Goal: Information Seeking & Learning: Find specific fact

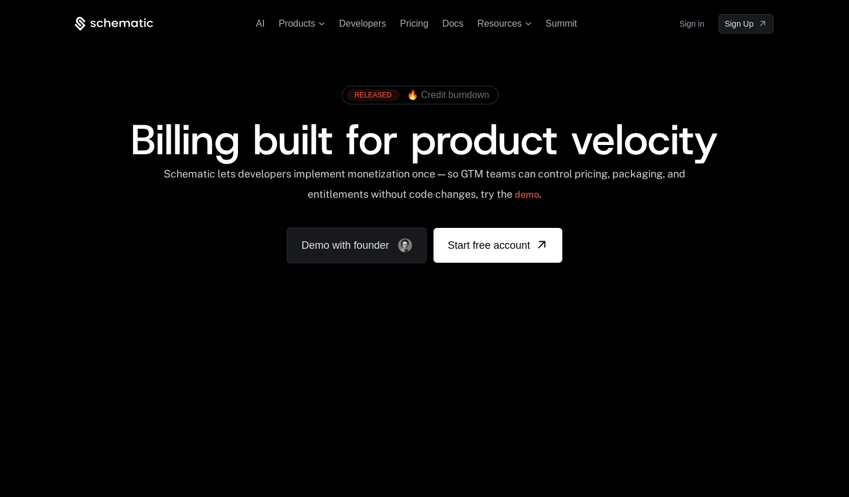
click at [688, 24] on link "Sign in" at bounding box center [691, 24] width 25 height 19
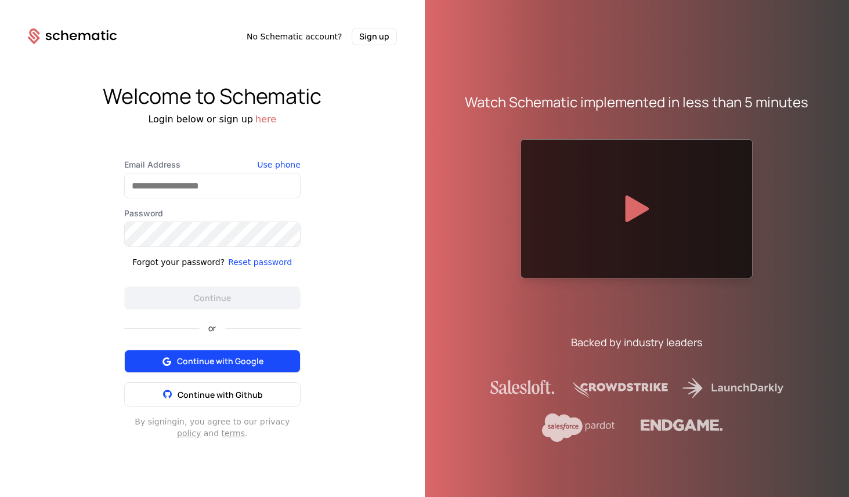
click at [226, 356] on span "Continue with Google" at bounding box center [220, 362] width 86 height 12
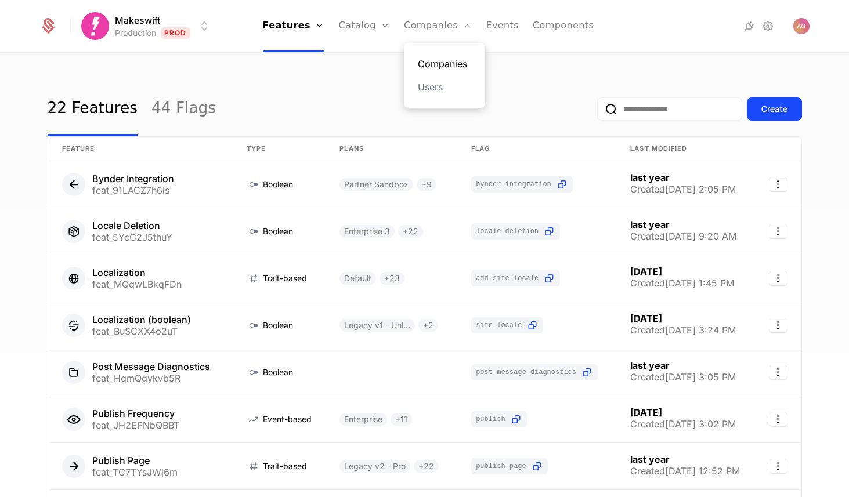
click at [428, 60] on link "Companies" at bounding box center [444, 64] width 53 height 14
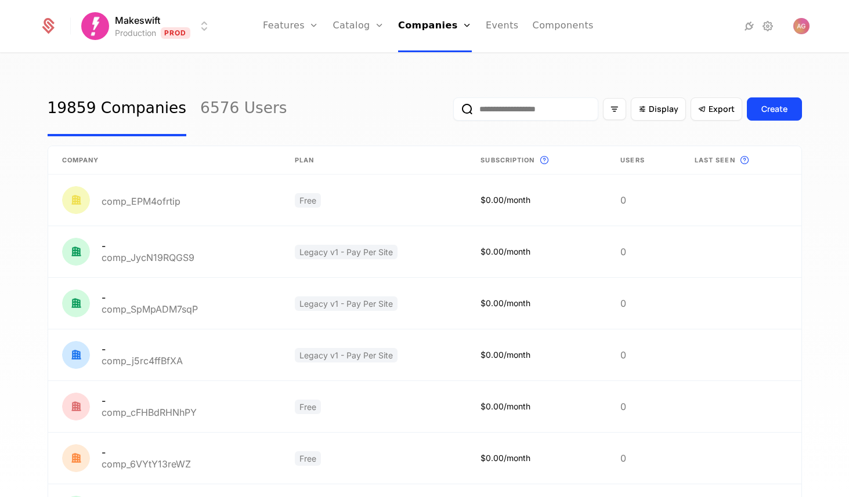
click at [506, 116] on input "email" at bounding box center [525, 108] width 145 height 23
paste input "**********"
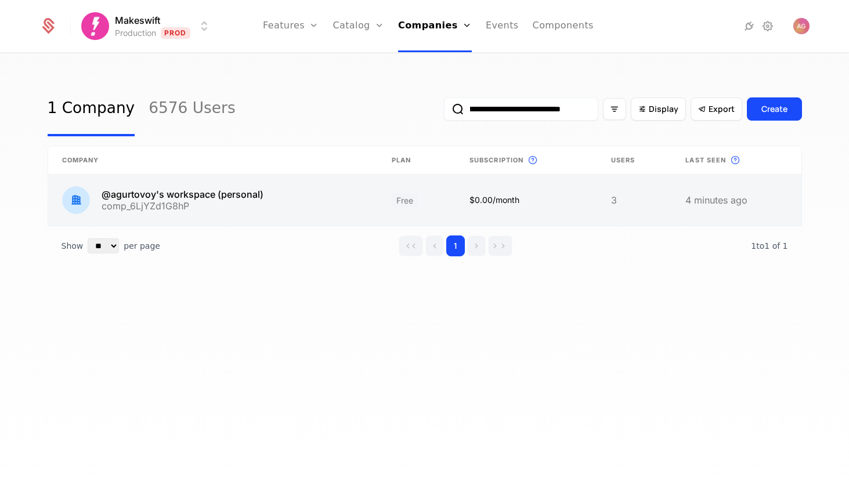
type input "**********"
click at [346, 199] on link at bounding box center [213, 200] width 330 height 51
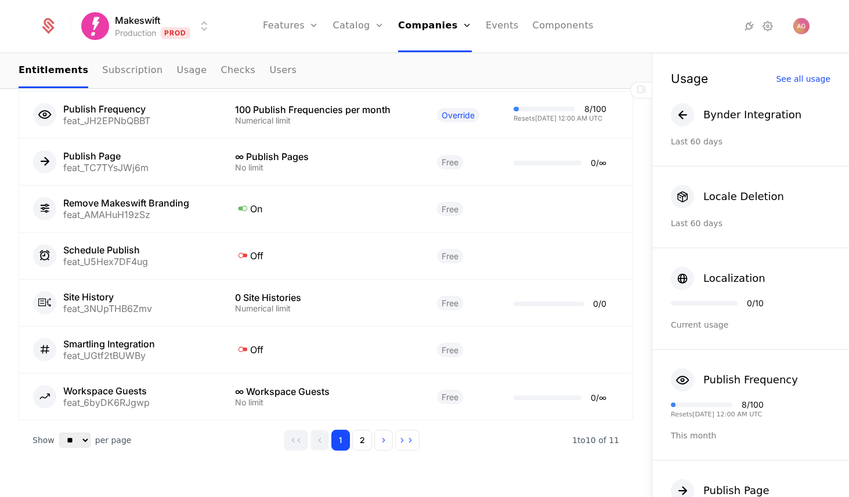
scroll to position [1009, 0]
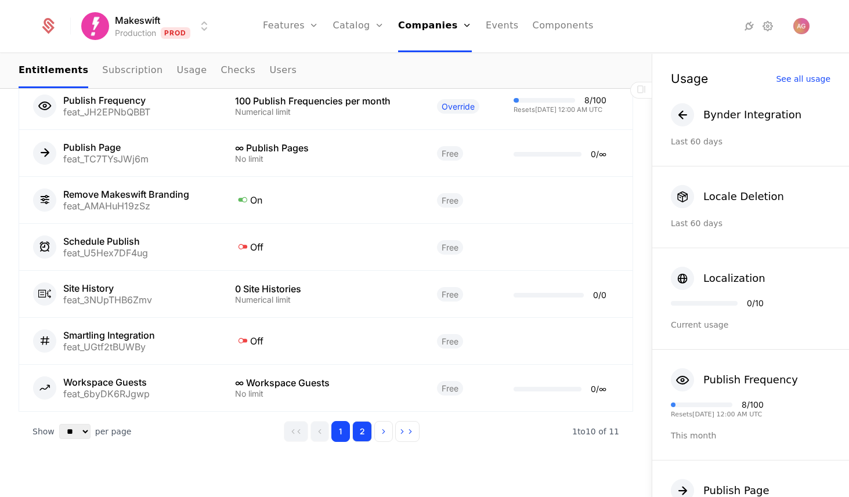
click at [370, 429] on button "2" at bounding box center [362, 431] width 20 height 21
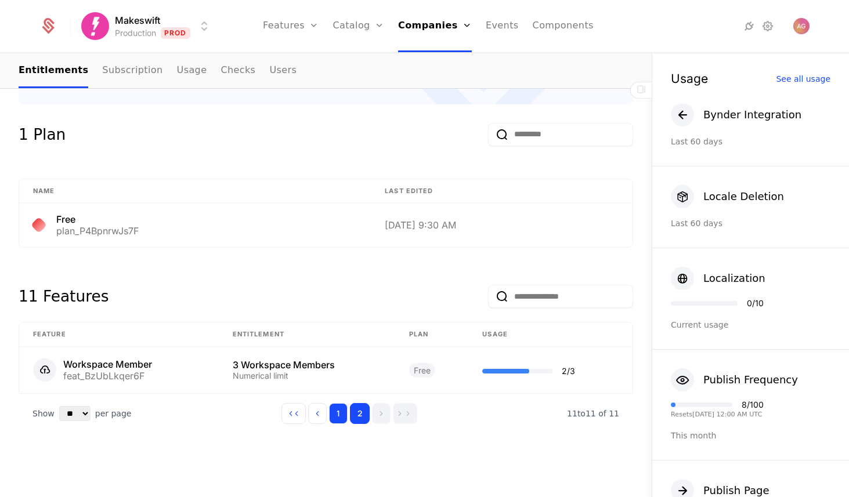
click at [341, 408] on button "1" at bounding box center [338, 413] width 19 height 21
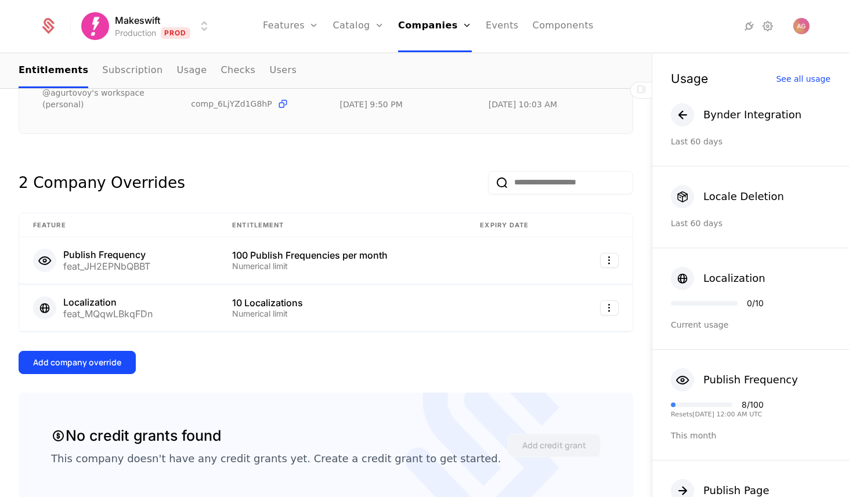
scroll to position [215, 0]
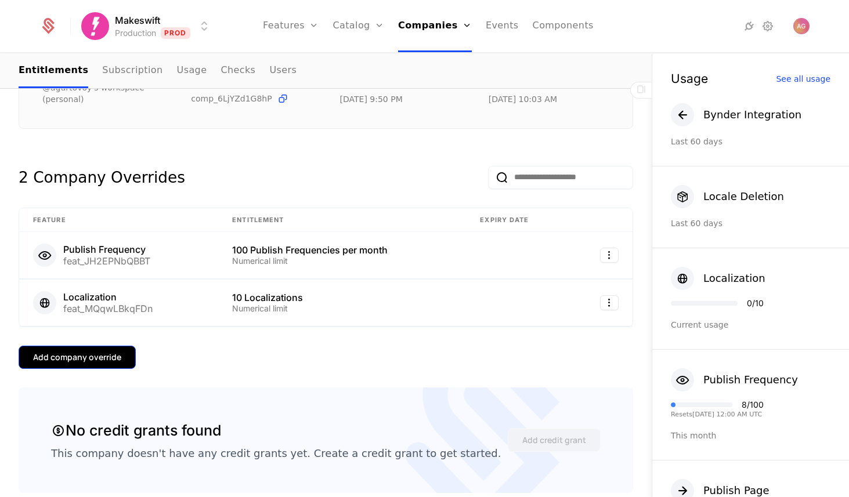
click at [117, 359] on div "Add company override" at bounding box center [77, 358] width 88 height 12
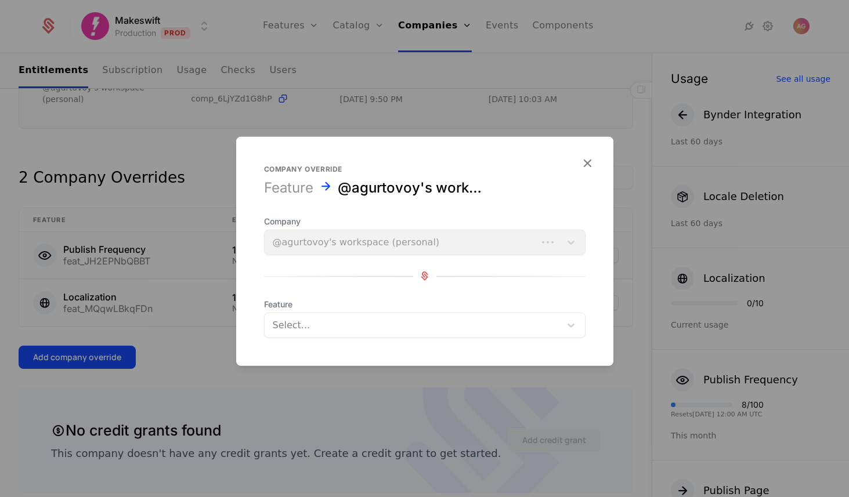
click at [355, 322] on div at bounding box center [413, 325] width 280 height 16
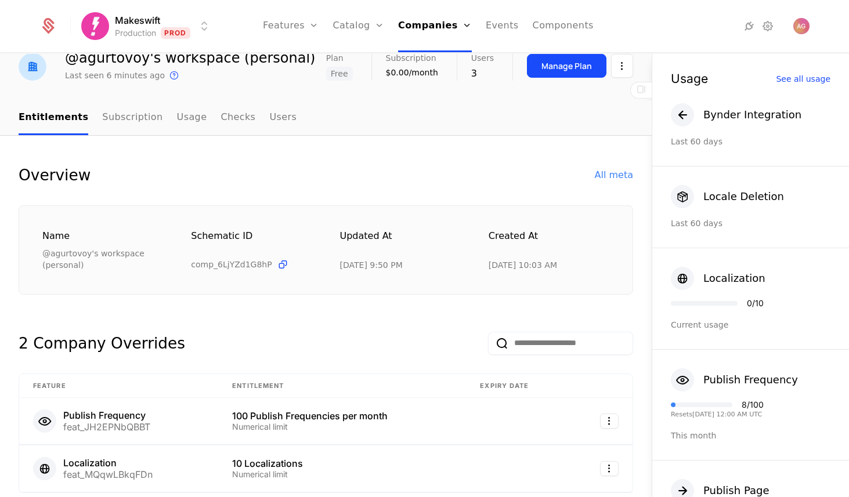
scroll to position [0, 0]
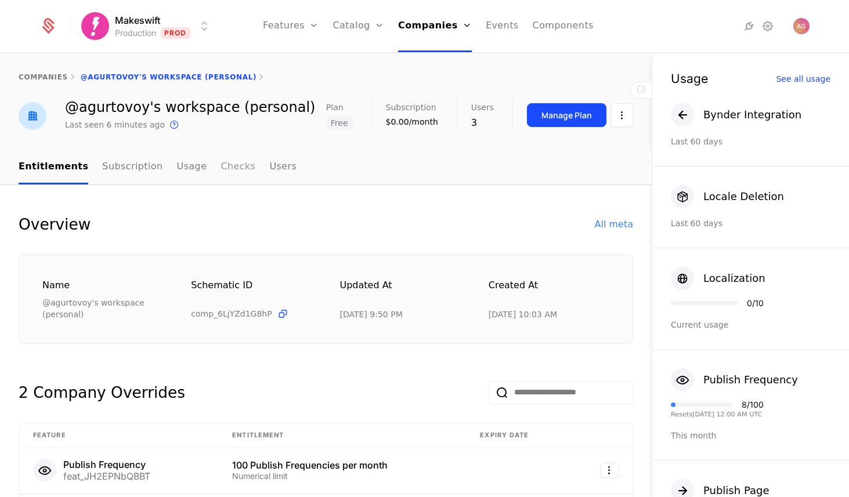
click at [229, 168] on link "Checks" at bounding box center [237, 167] width 35 height 34
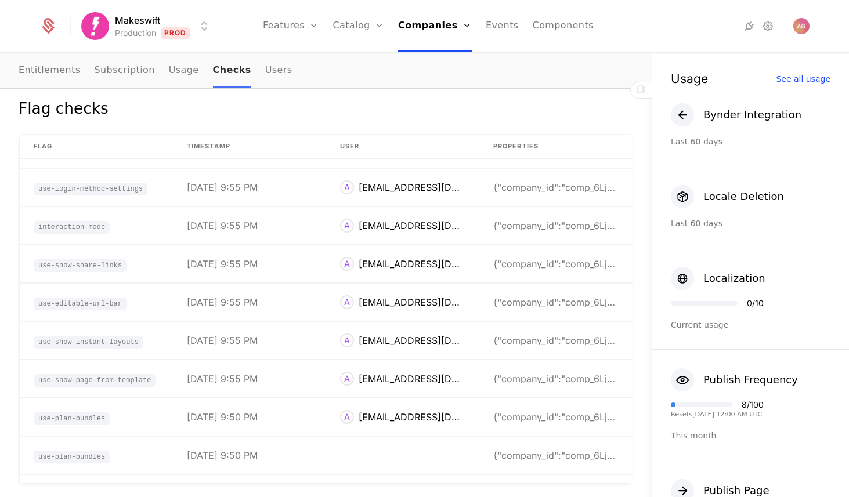
scroll to position [797, 0]
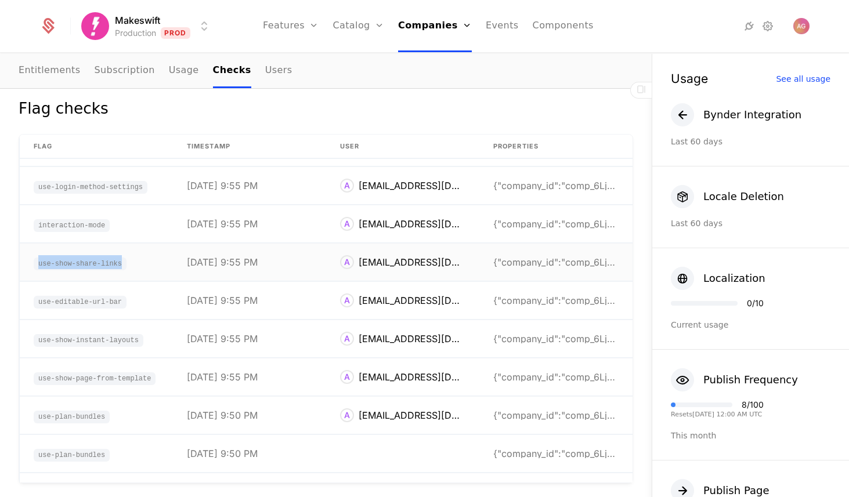
drag, startPoint x: 125, startPoint y: 267, endPoint x: 39, endPoint y: 263, distance: 85.9
click at [39, 263] on span "use-show-share-links" at bounding box center [80, 264] width 93 height 13
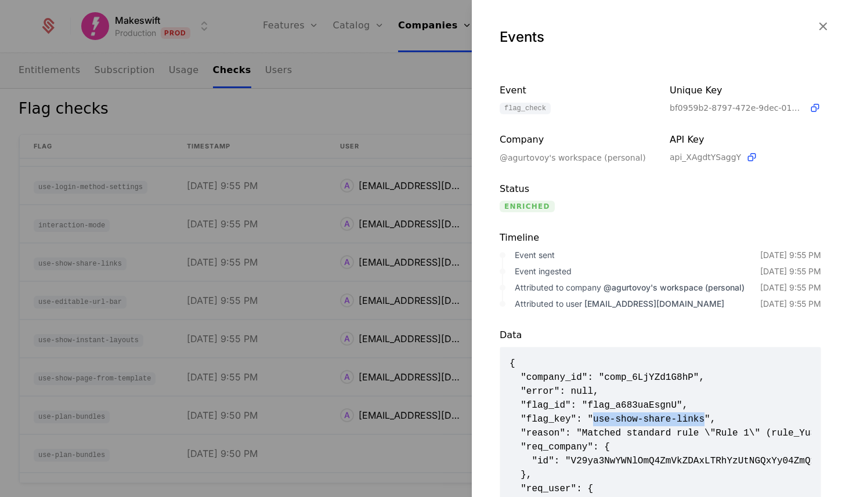
drag, startPoint x: 596, startPoint y: 420, endPoint x: 708, endPoint y: 422, distance: 111.4
click at [708, 422] on span "{ "company_id": "comp_6LjYZd1G8hP", "error": null, "flag_id": "flag_a683uaEsgnU…" at bounding box center [660, 468] width 302 height 223
copy span "use-show-share-links"
click at [820, 28] on icon "button" at bounding box center [822, 26] width 15 height 15
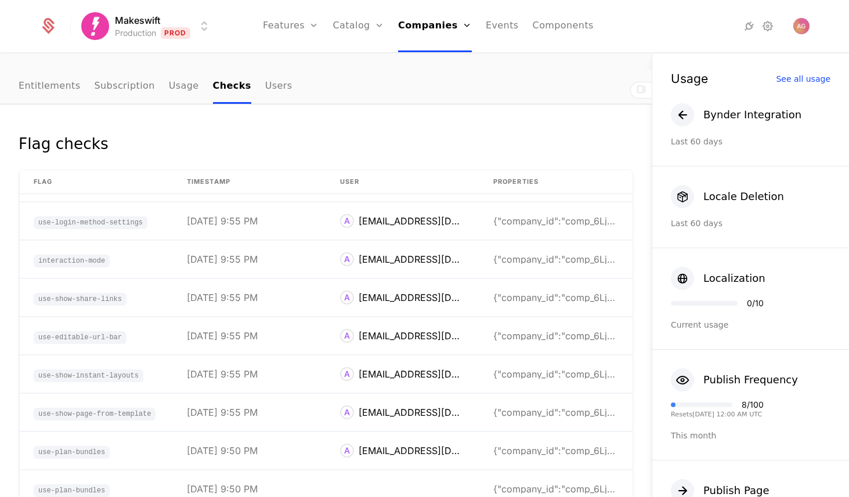
scroll to position [0, 0]
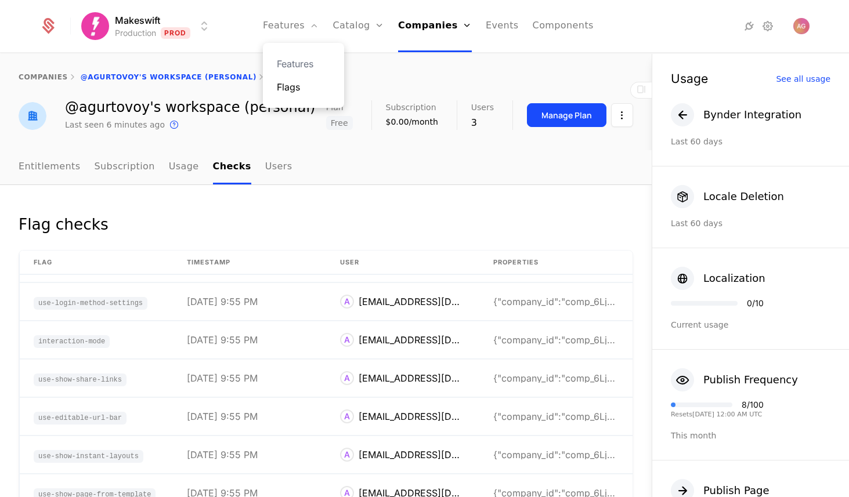
click at [304, 88] on link "Flags" at bounding box center [303, 87] width 53 height 14
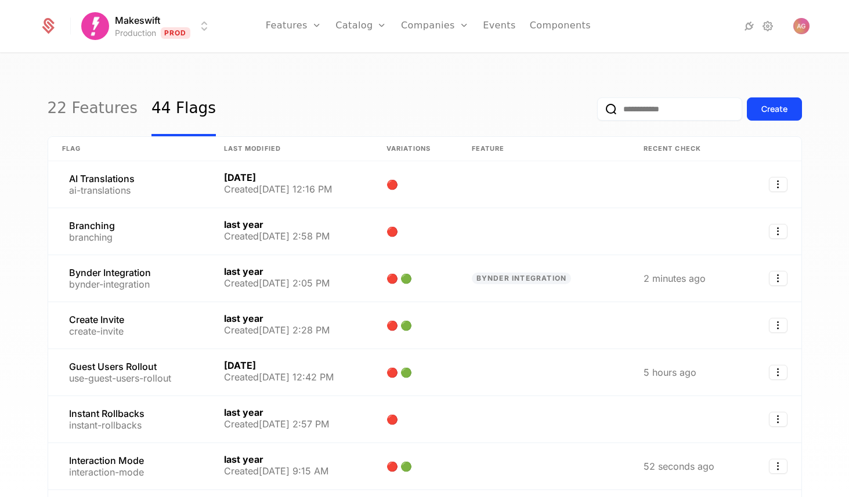
click at [632, 109] on input "email" at bounding box center [669, 108] width 145 height 23
paste input "**********"
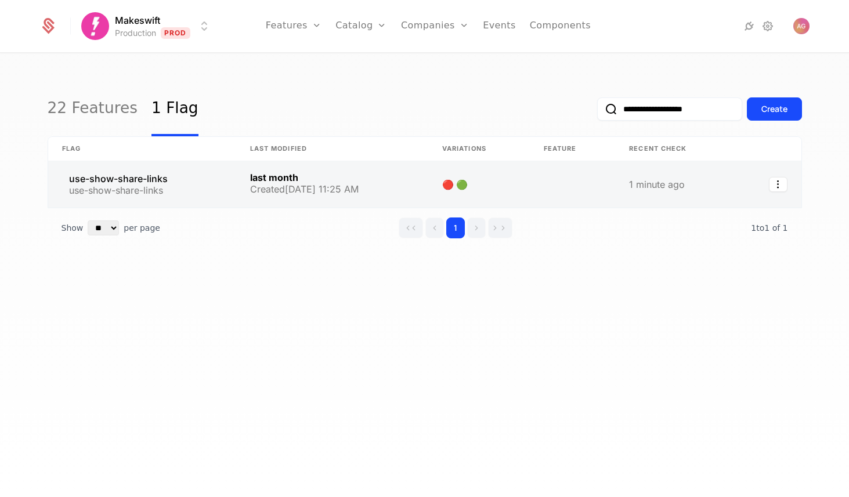
type input "**********"
click at [229, 183] on link at bounding box center [142, 184] width 188 height 46
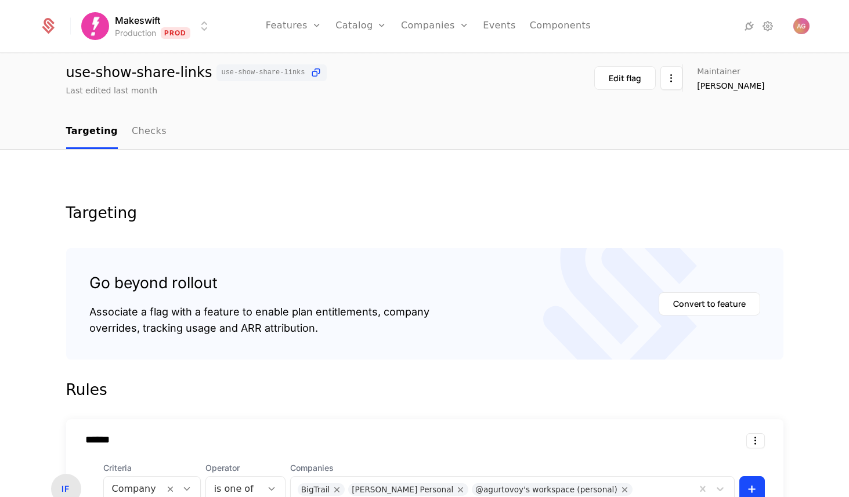
scroll to position [35, 0]
drag, startPoint x: 196, startPoint y: 79, endPoint x: 68, endPoint y: 78, distance: 128.2
click at [68, 78] on div "use-show-share-links use-show-share-links" at bounding box center [196, 73] width 260 height 17
copy div "use-show-share-links"
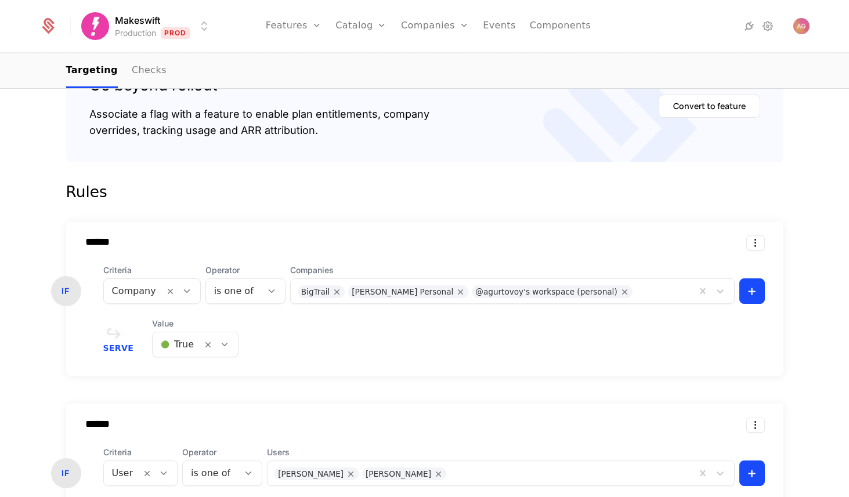
scroll to position [270, 0]
